Goal: Transaction & Acquisition: Purchase product/service

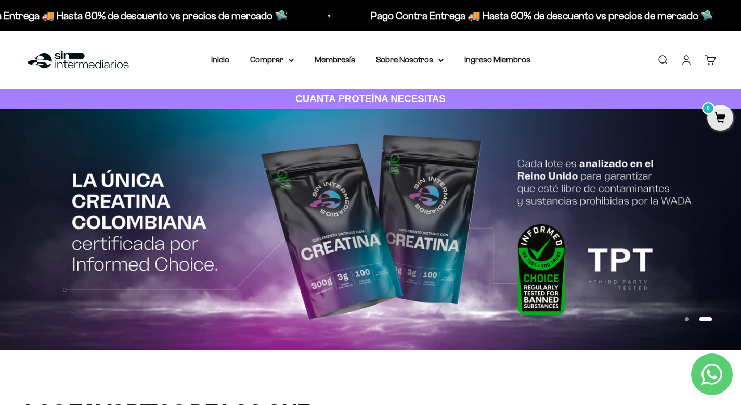
click at [663, 64] on link "Buscar" at bounding box center [662, 59] width 11 height 11
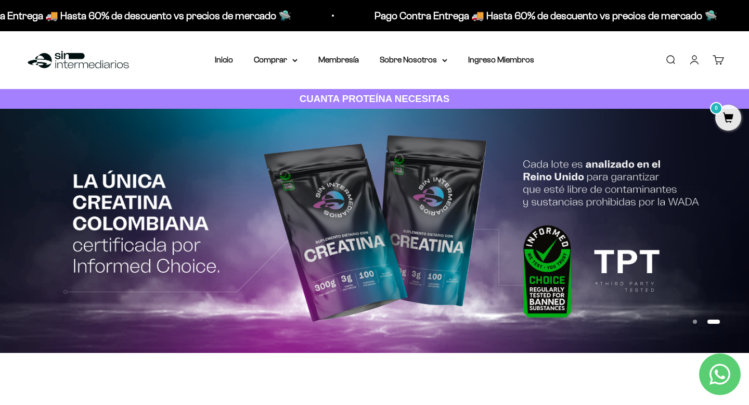
type input "proteina"
click at [0, 0] on span "Proteína Whey" at bounding box center [0, 0] width 0 height 0
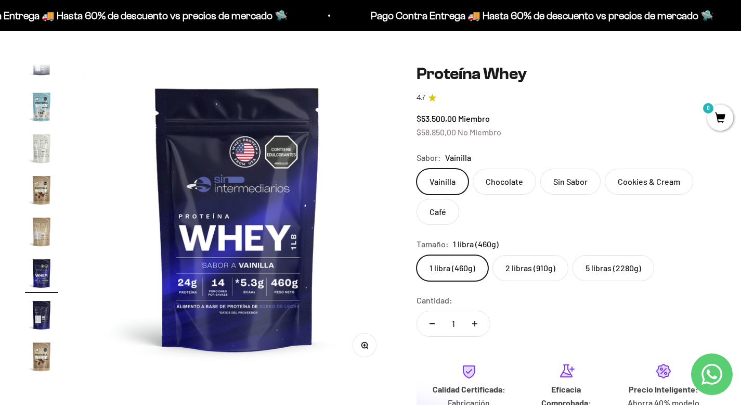
scroll to position [0, 5450]
click at [528, 275] on label "2 libras (910g)" at bounding box center [530, 268] width 76 height 26
click at [417, 255] on input "2 libras (910g)" at bounding box center [416, 254] width 1 height 1
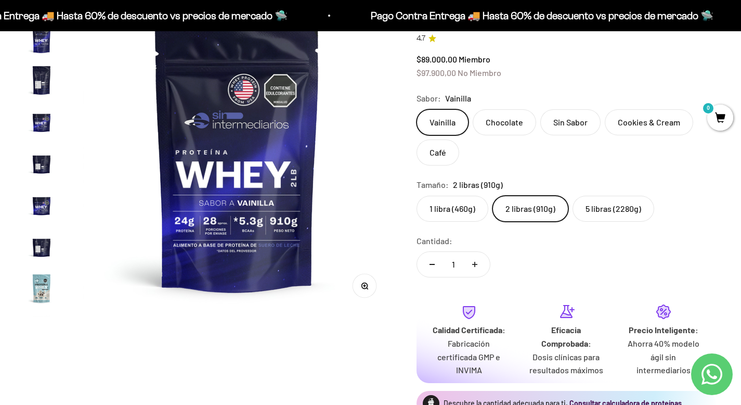
scroll to position [274, 0]
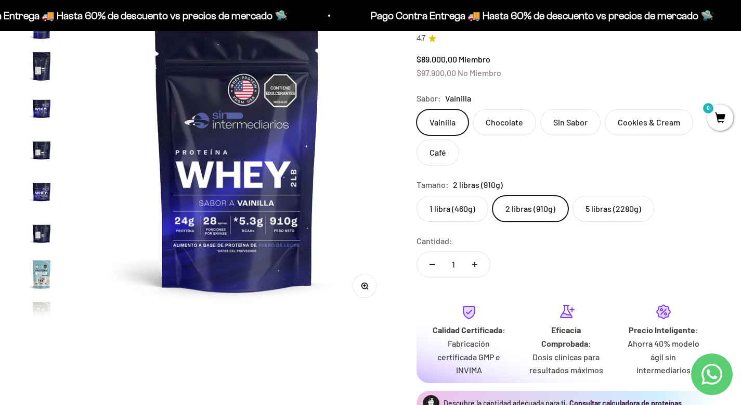
click at [45, 190] on img "Ir al artículo 12" at bounding box center [41, 190] width 33 height 33
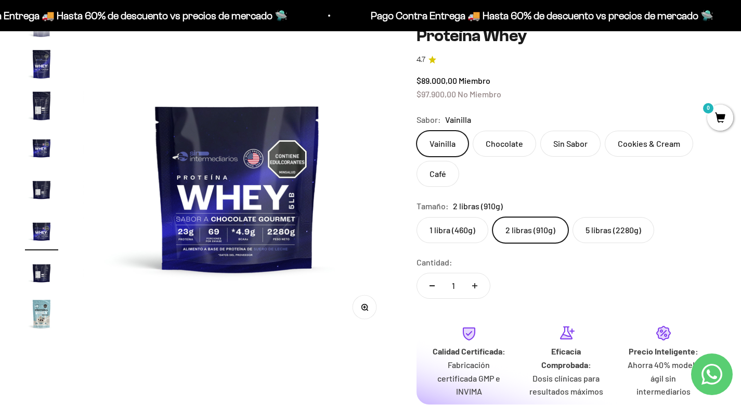
scroll to position [67, 0]
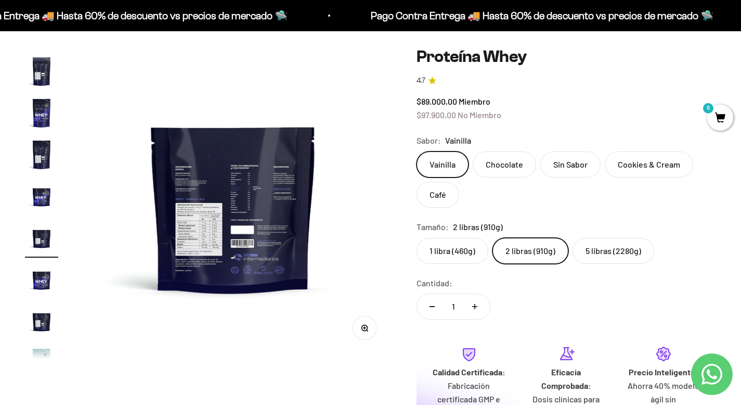
scroll to position [0, 3206]
